Goal: Transaction & Acquisition: Purchase product/service

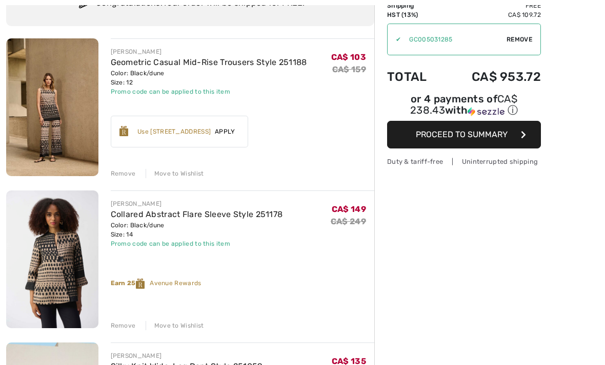
scroll to position [97, 0]
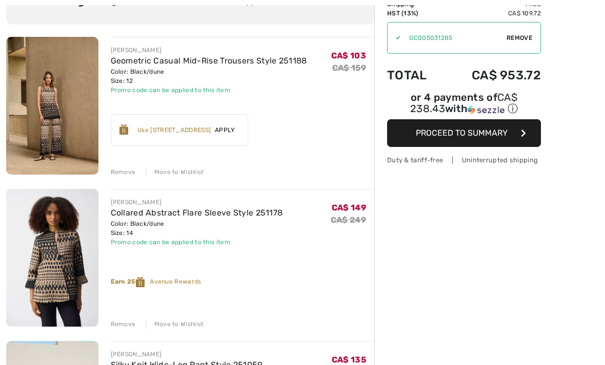
click at [225, 131] on span "Apply" at bounding box center [225, 130] width 29 height 9
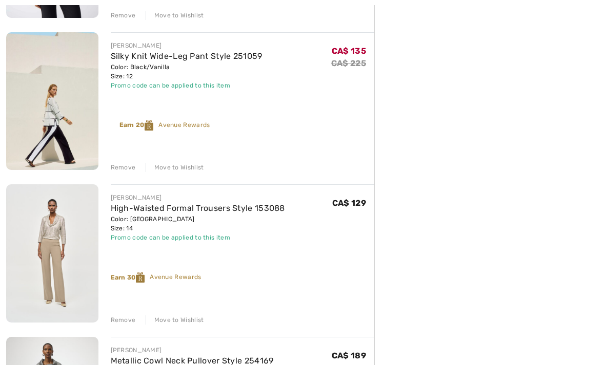
scroll to position [407, 0]
click at [125, 323] on div "Remove" at bounding box center [123, 319] width 25 height 9
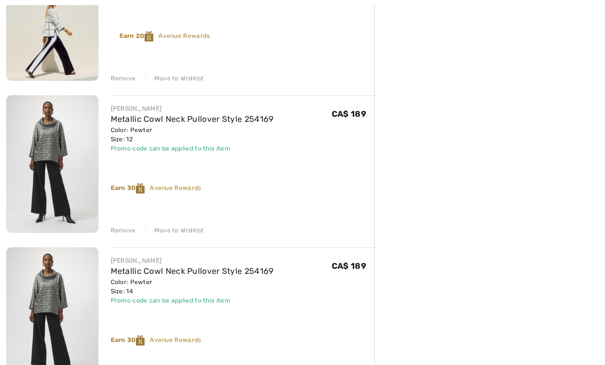
scroll to position [495, 0]
click at [123, 232] on div "Remove" at bounding box center [123, 230] width 25 height 9
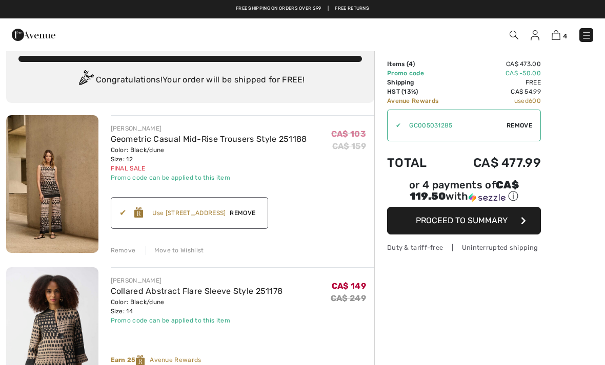
scroll to position [18, 0]
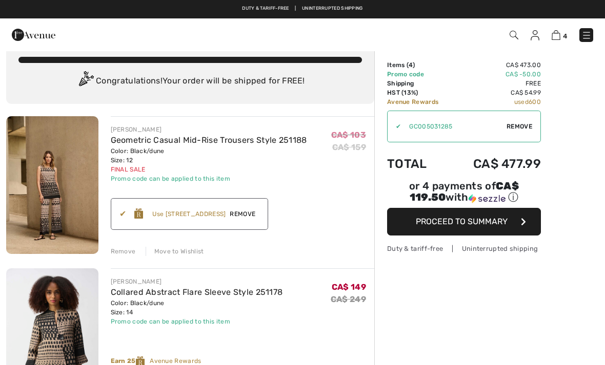
click at [520, 221] on icon "button" at bounding box center [522, 222] width 5 height 8
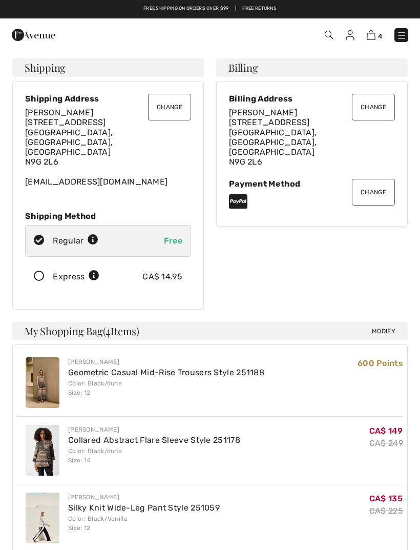
click at [379, 179] on button "Change" at bounding box center [373, 192] width 43 height 27
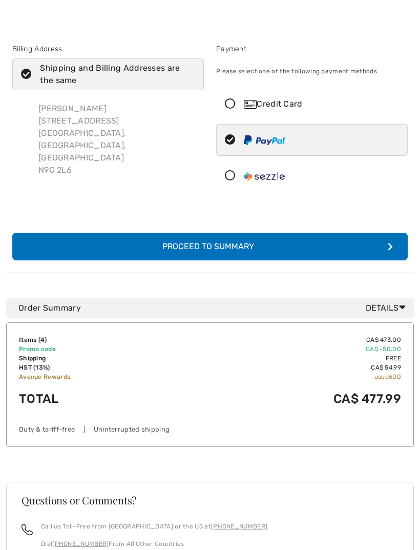
click at [303, 141] on div at bounding box center [308, 139] width 182 height 31
radio input "true"
click at [325, 248] on button "Complete Your Order with PayPal Proceed to Summary" at bounding box center [209, 247] width 395 height 28
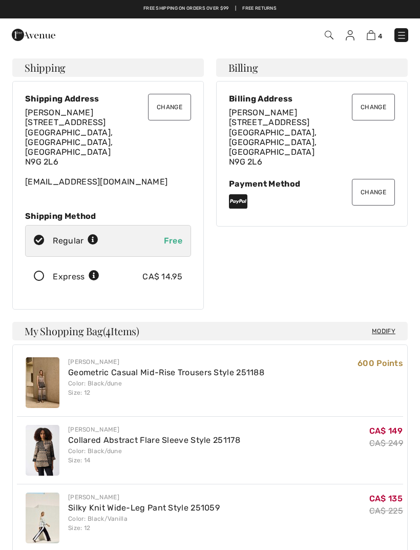
click at [372, 36] on img at bounding box center [371, 35] width 9 height 10
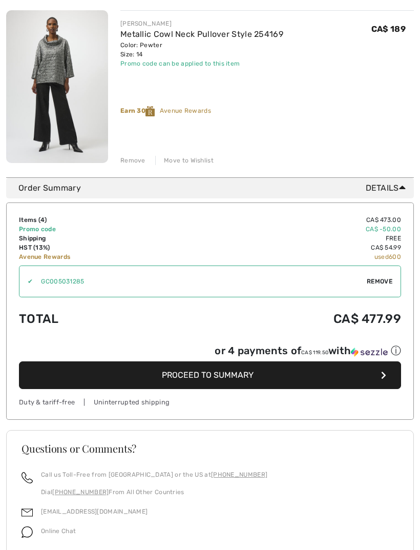
scroll to position [663, 0]
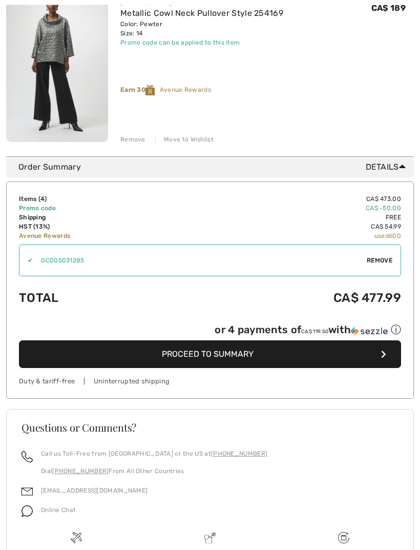
click at [331, 355] on button "Proceed to Summary" at bounding box center [210, 355] width 382 height 28
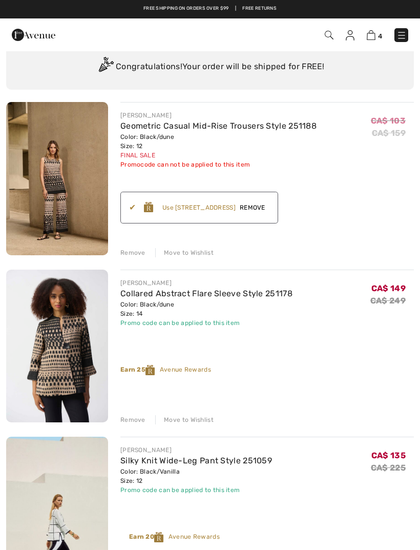
scroll to position [47, 0]
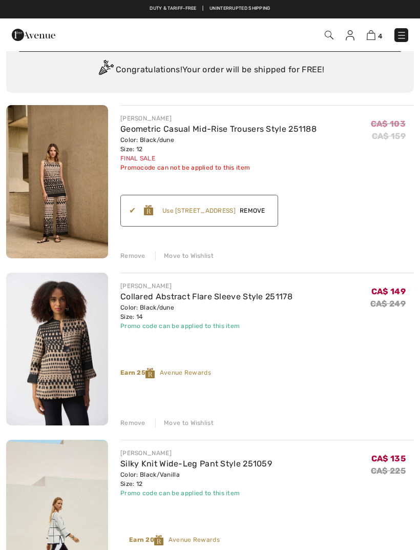
click at [268, 211] on span "Remove" at bounding box center [253, 210] width 34 height 9
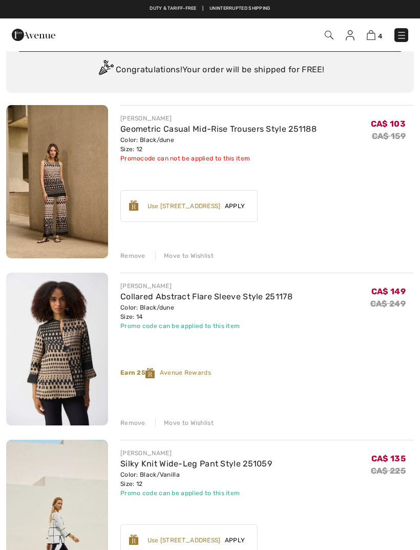
click at [237, 203] on span "Apply" at bounding box center [235, 205] width 29 height 9
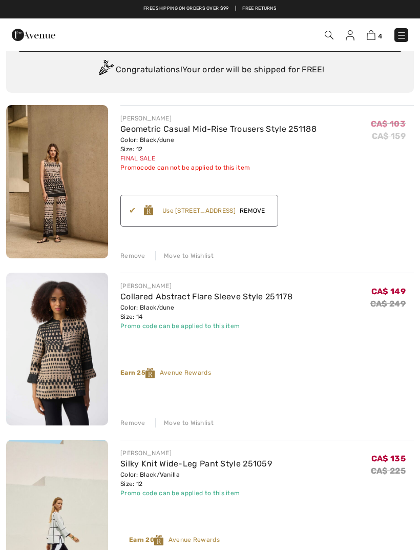
click at [375, 37] on img at bounding box center [371, 35] width 9 height 10
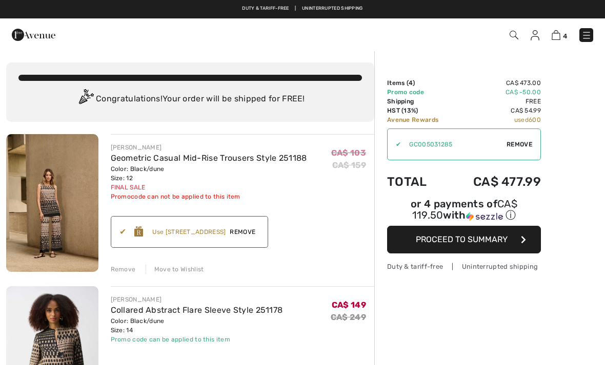
click at [420, 141] on span "Remove" at bounding box center [519, 144] width 26 height 9
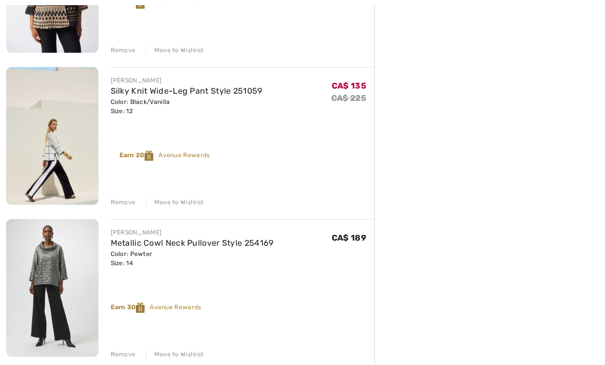
scroll to position [371, 0]
click at [127, 359] on div "Remove" at bounding box center [123, 354] width 25 height 9
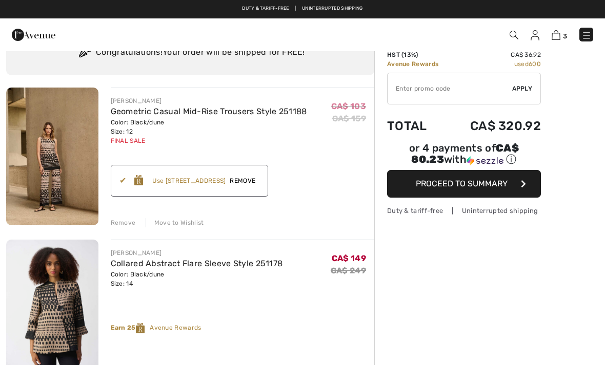
scroll to position [41, 0]
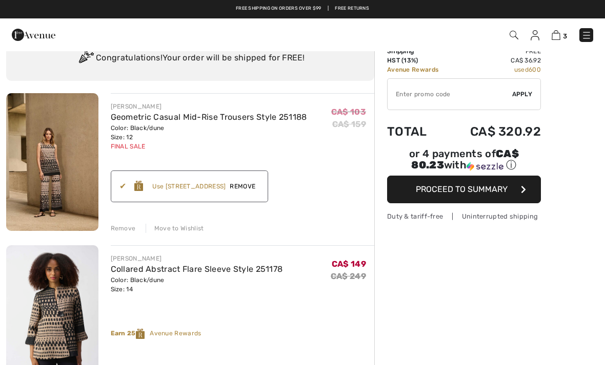
click at [420, 186] on button "Proceed to Summary" at bounding box center [464, 190] width 154 height 28
